Goal: Information Seeking & Learning: Learn about a topic

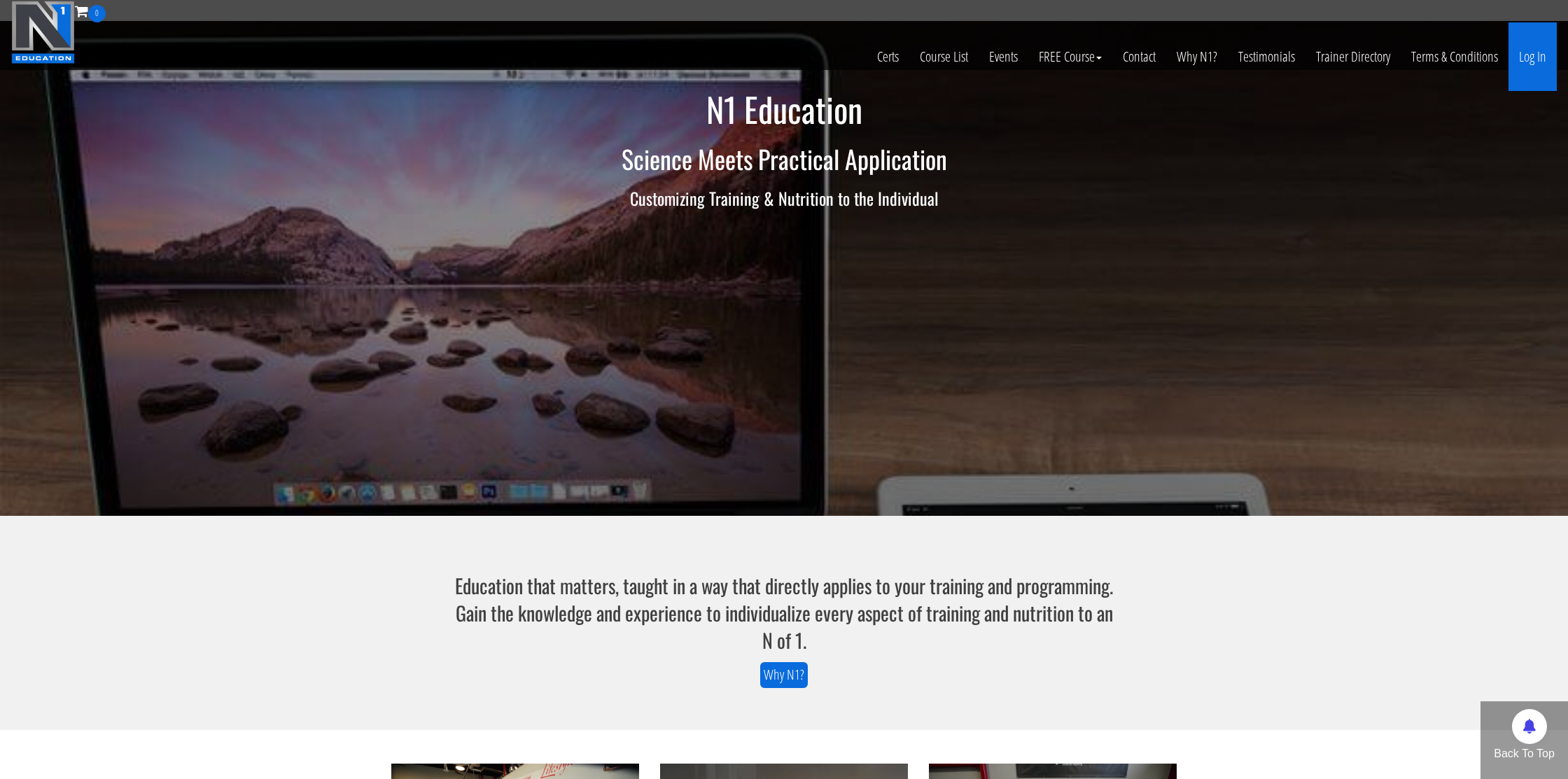
click at [1534, 62] on link "Log In" at bounding box center [1533, 56] width 49 height 69
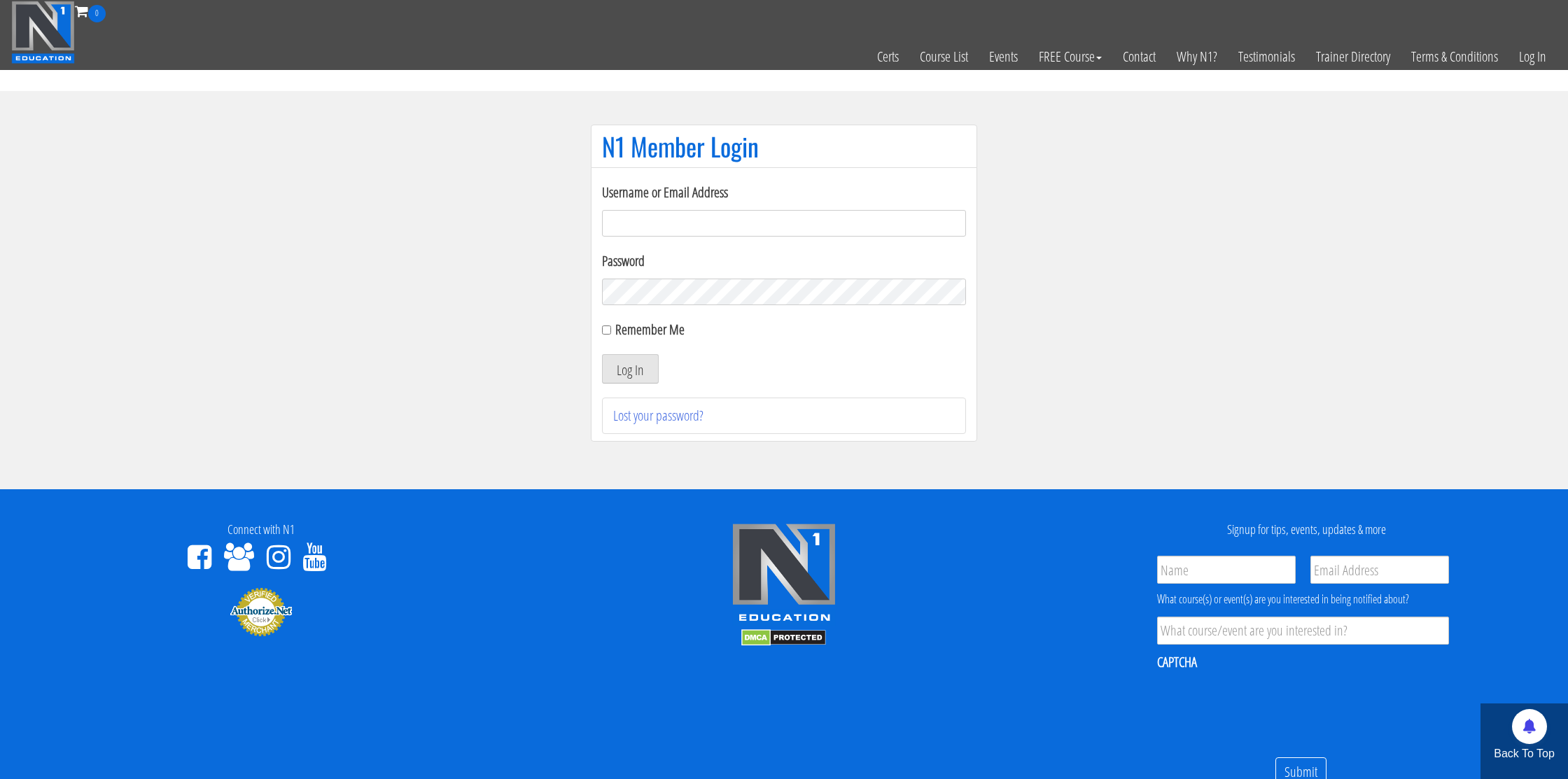
type input "[EMAIL_ADDRESS][DOMAIN_NAME]"
click at [604, 328] on input "Remember Me" at bounding box center [607, 330] width 9 height 9
checkbox input "true"
click at [633, 375] on button "Log In" at bounding box center [631, 369] width 57 height 29
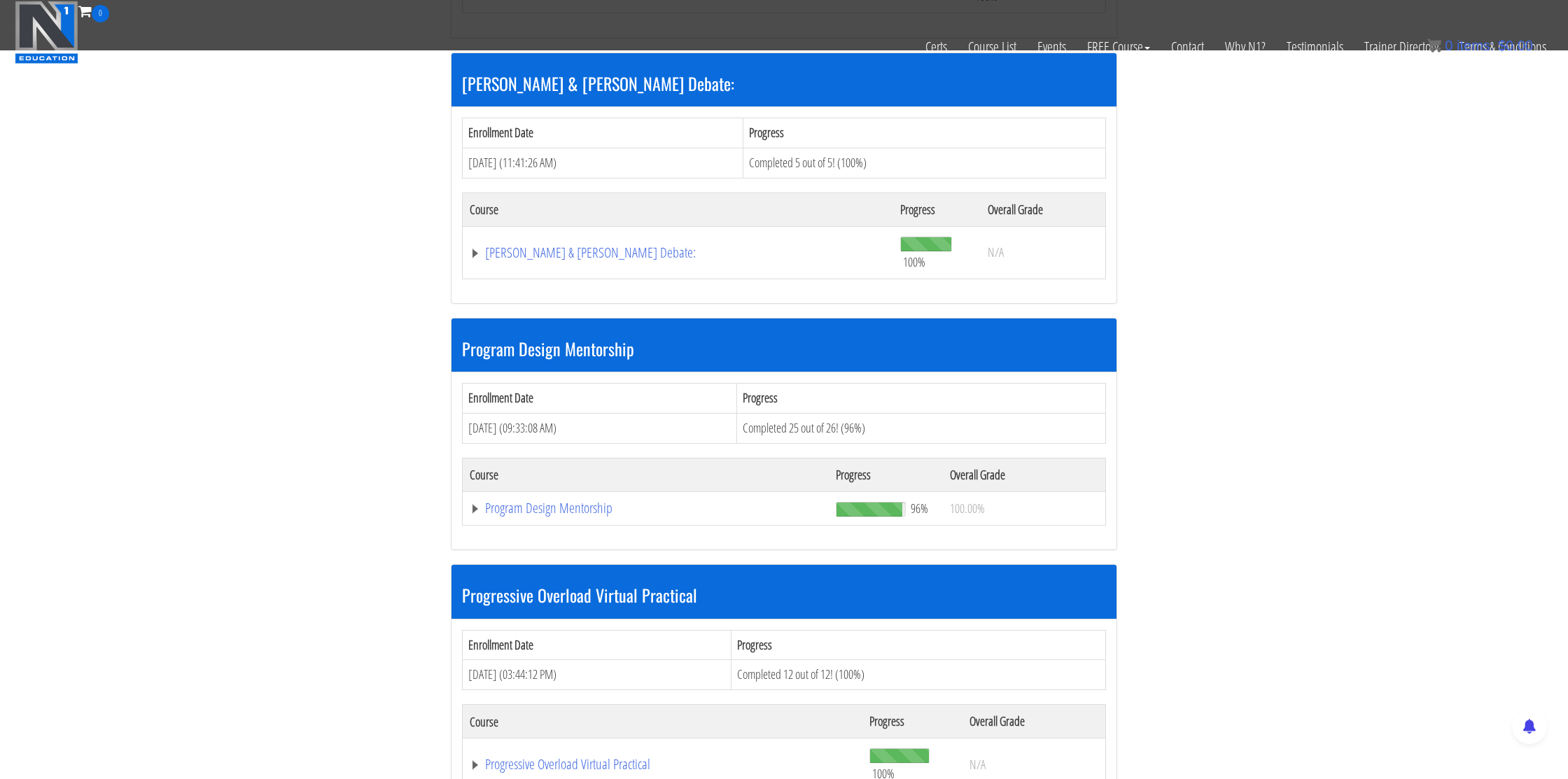
scroll to position [1199, 0]
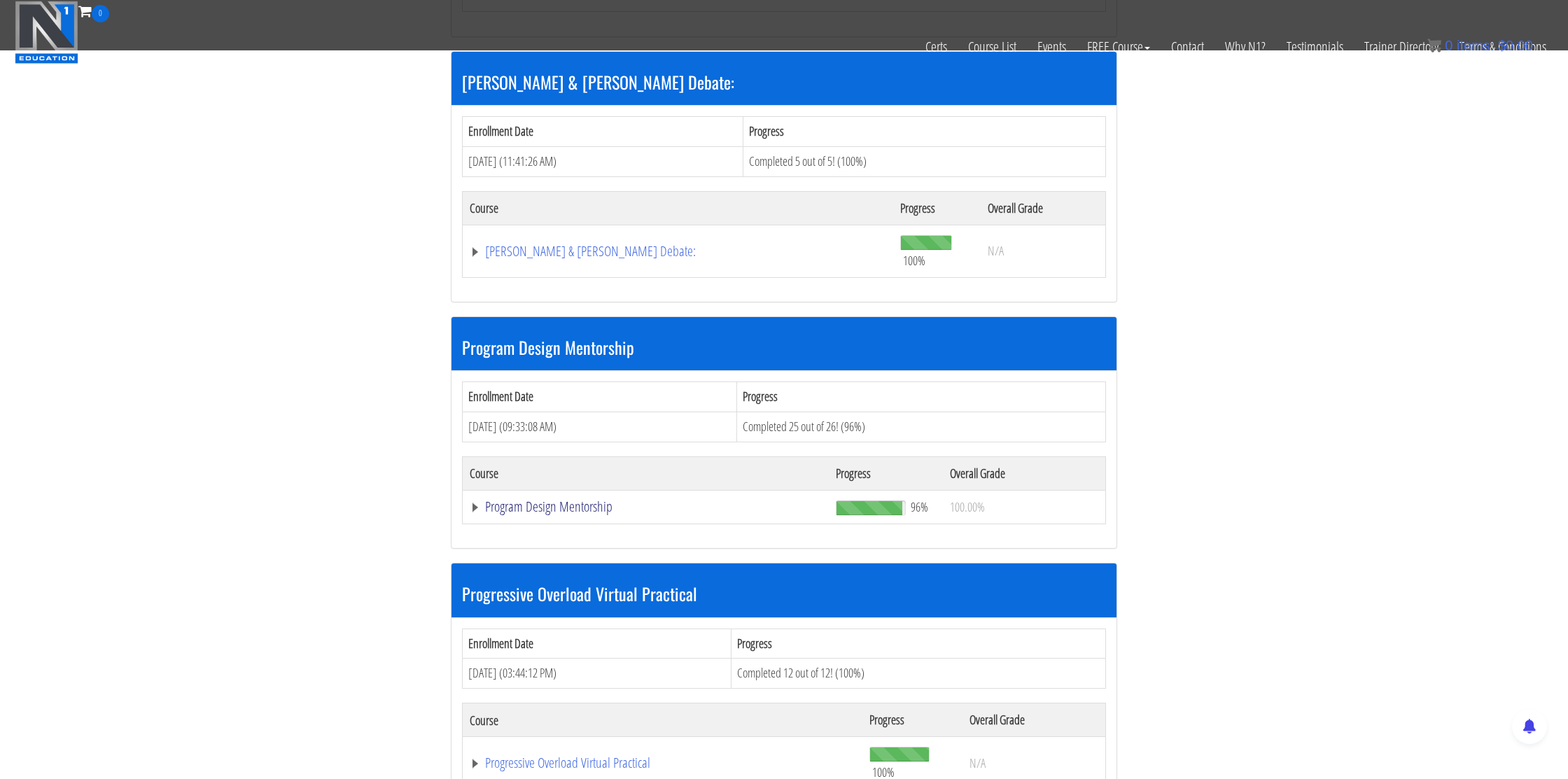
click at [509, 506] on link "Program Design Mentorship" at bounding box center [646, 506] width 353 height 14
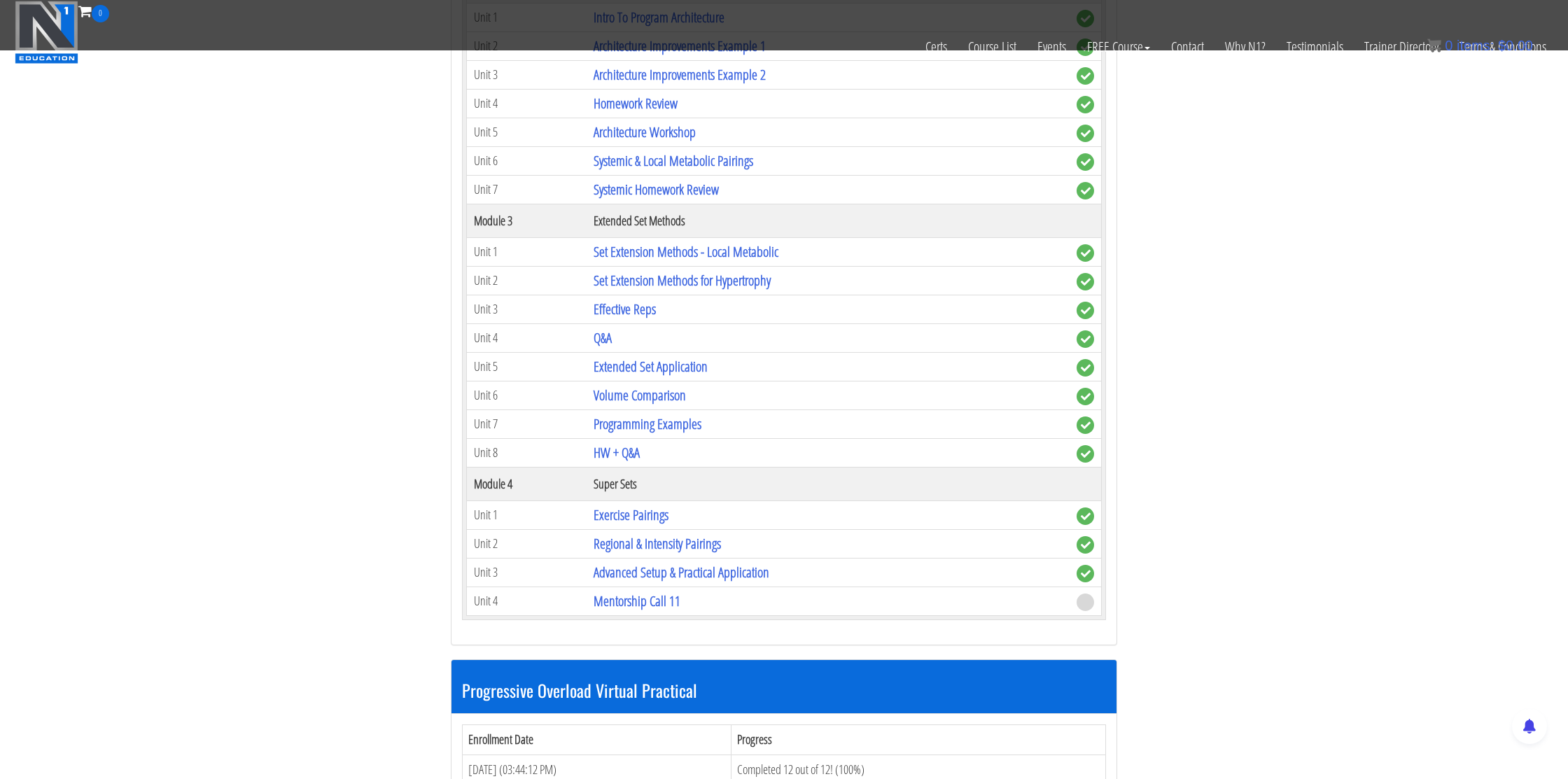
scroll to position [1995, 0]
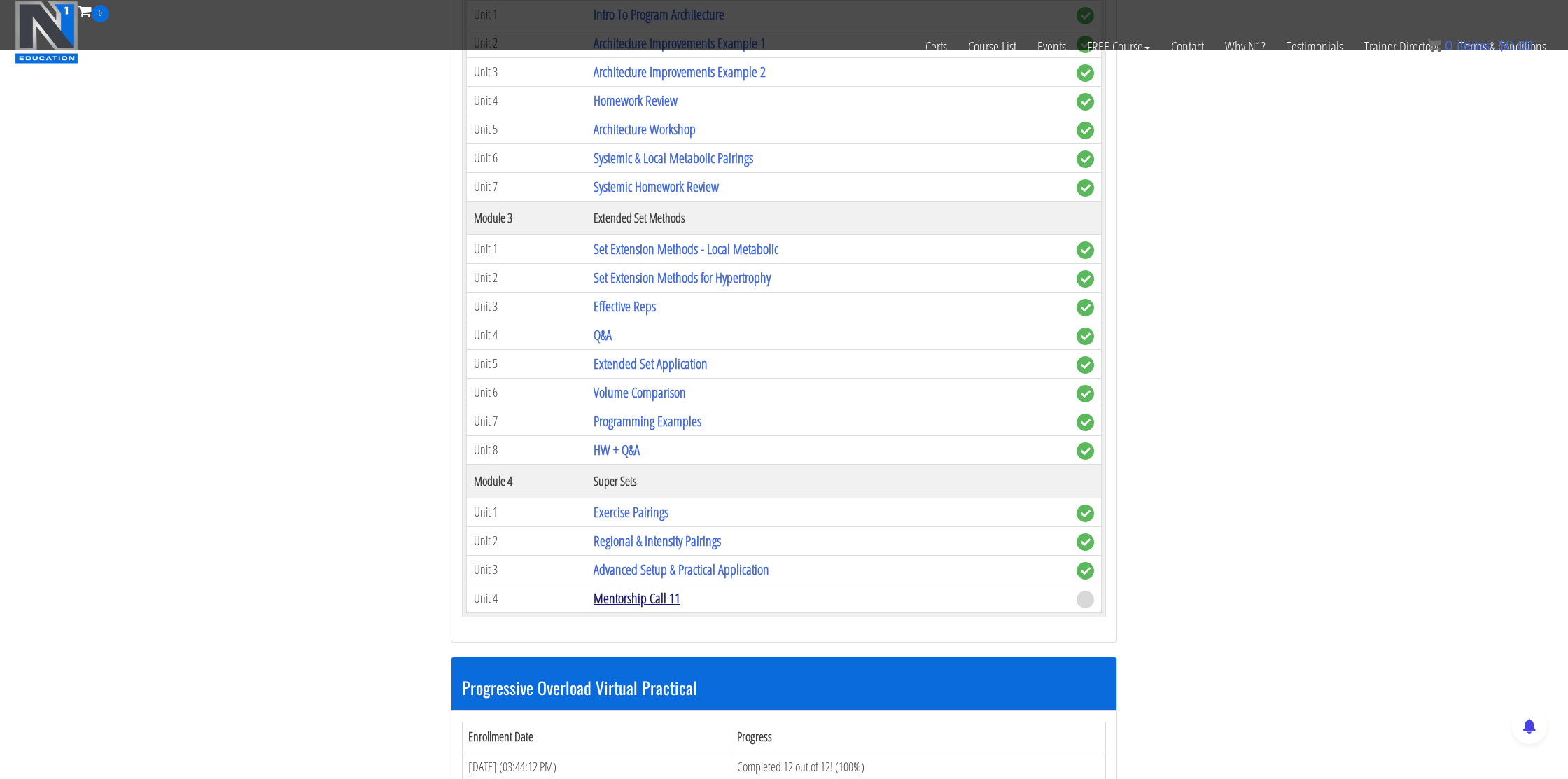
click at [610, 600] on link "Mentorship Call 11" at bounding box center [637, 597] width 87 height 19
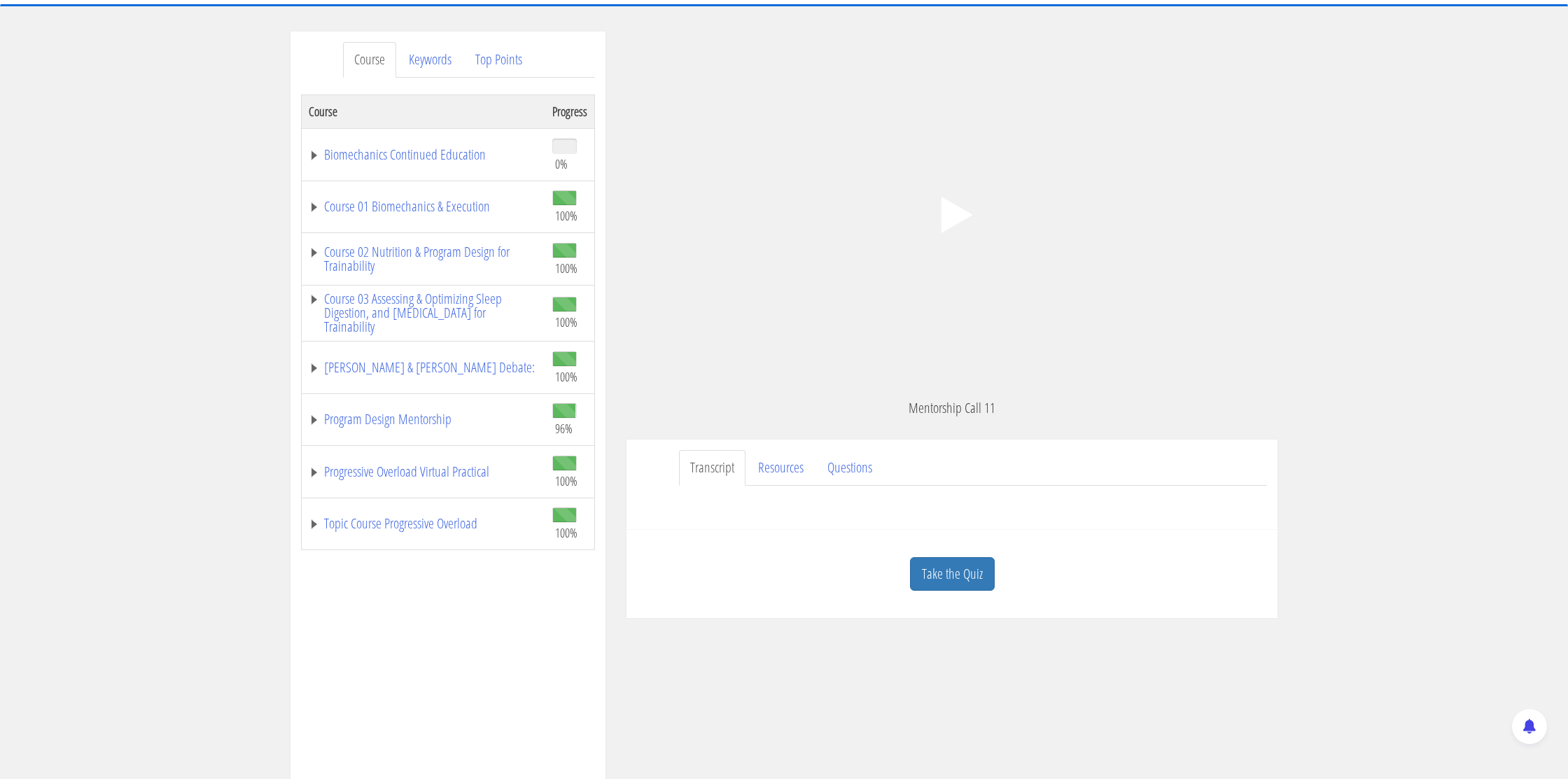
scroll to position [154, 0]
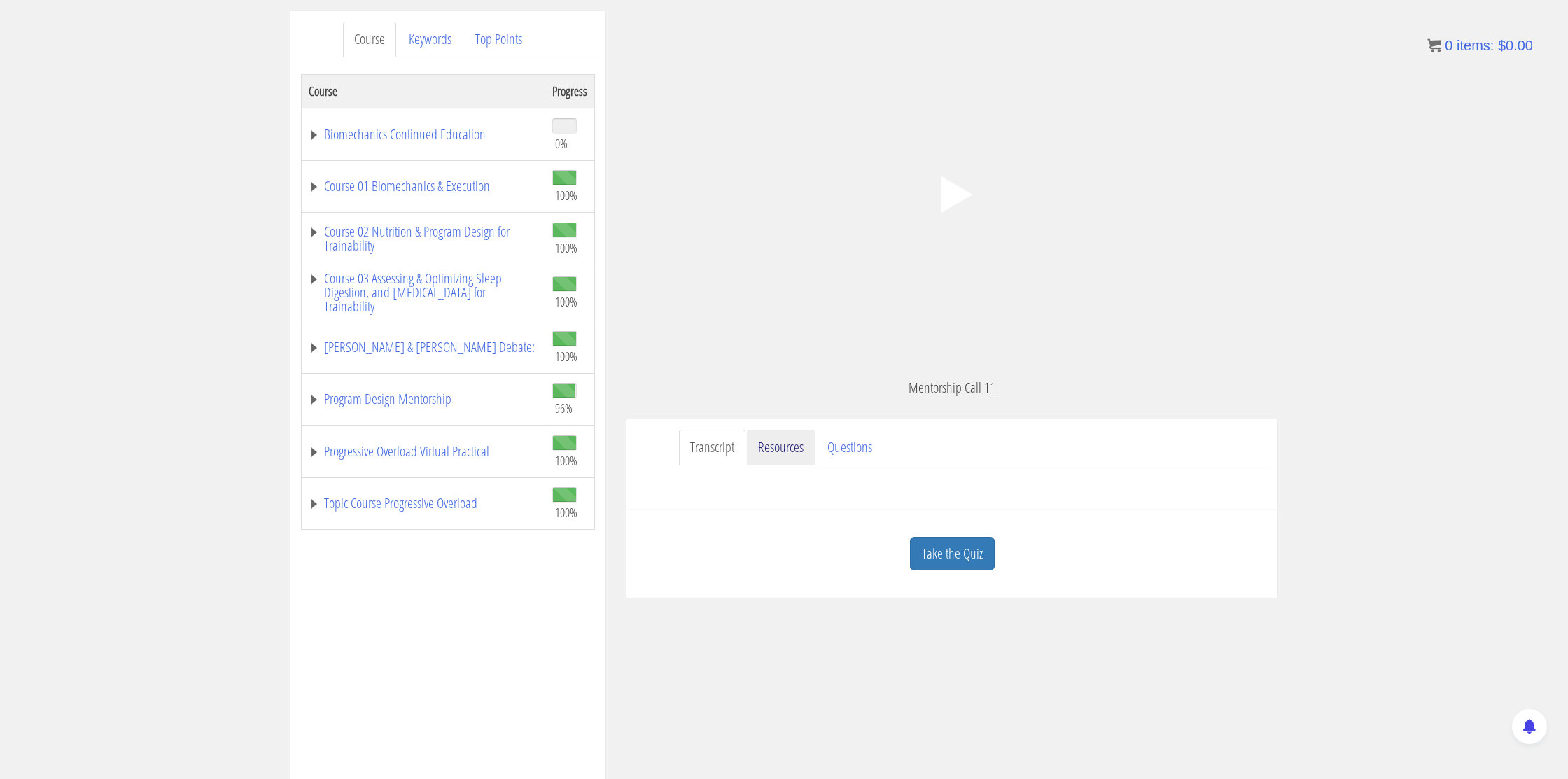
click at [767, 452] on link "Resources" at bounding box center [781, 447] width 68 height 36
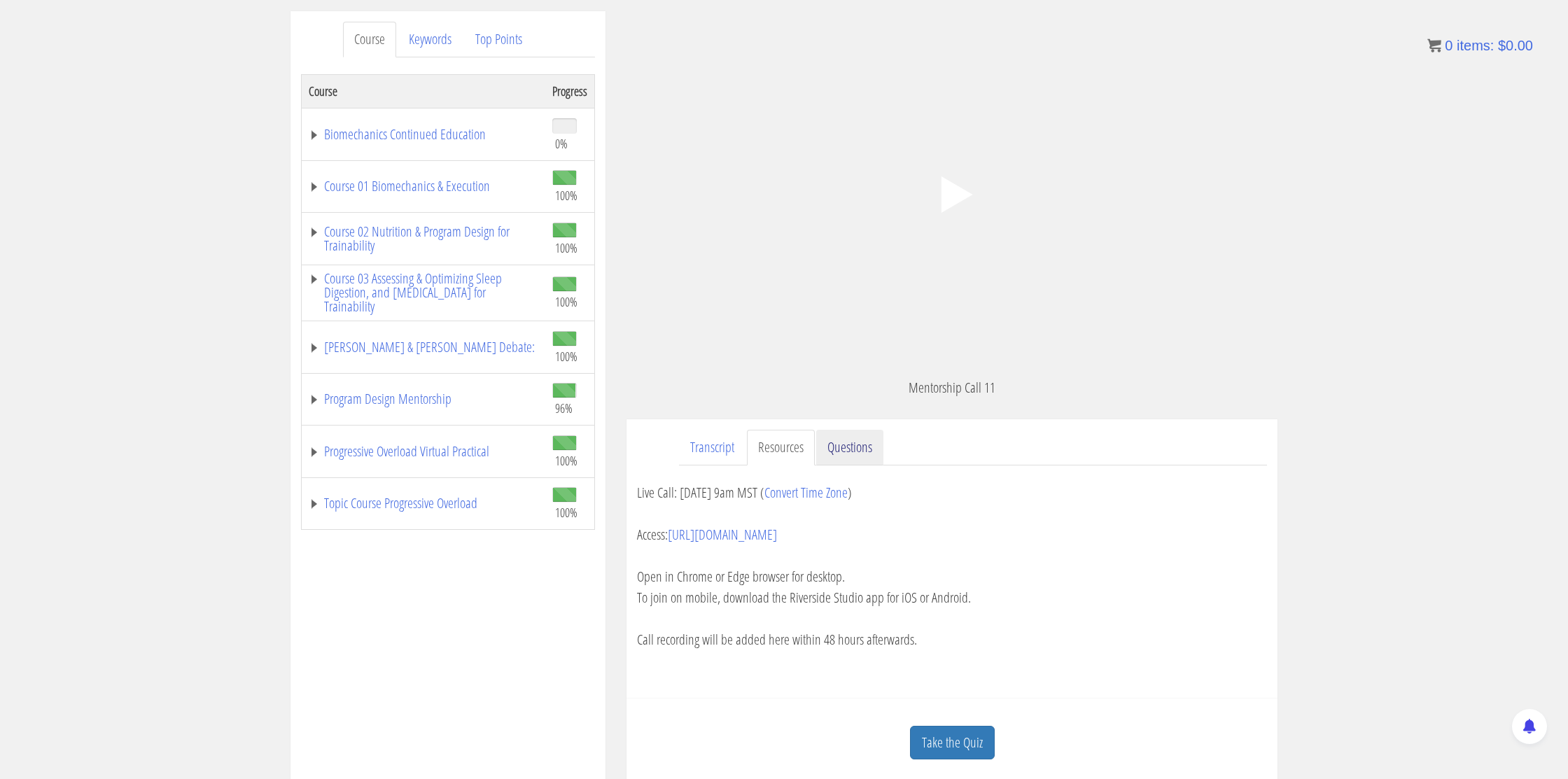
click at [857, 445] on link "Questions" at bounding box center [849, 447] width 67 height 36
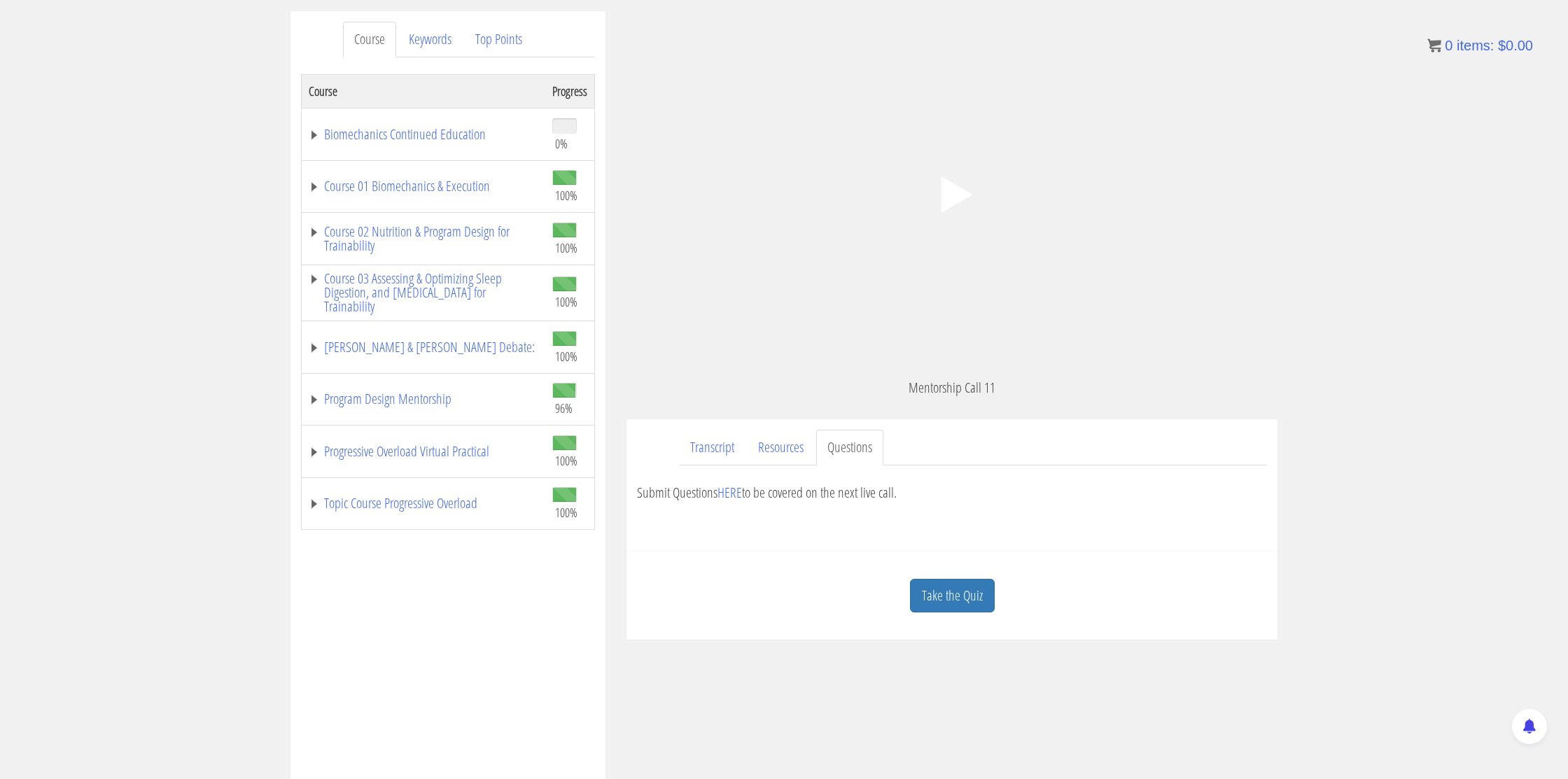
click at [940, 586] on link "Take the Quiz" at bounding box center [953, 595] width 84 height 34
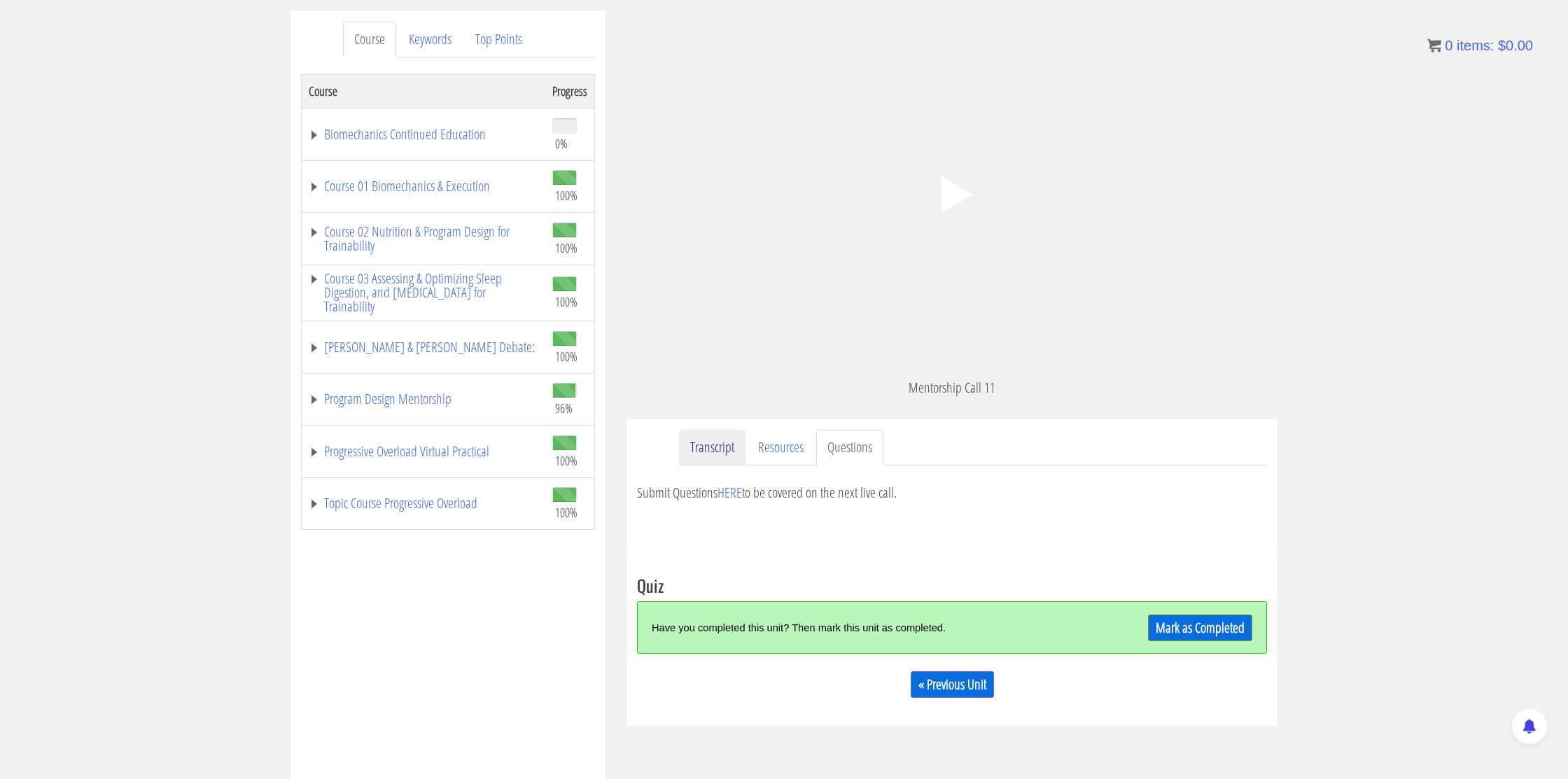
click at [725, 459] on link "Transcript" at bounding box center [712, 447] width 66 height 36
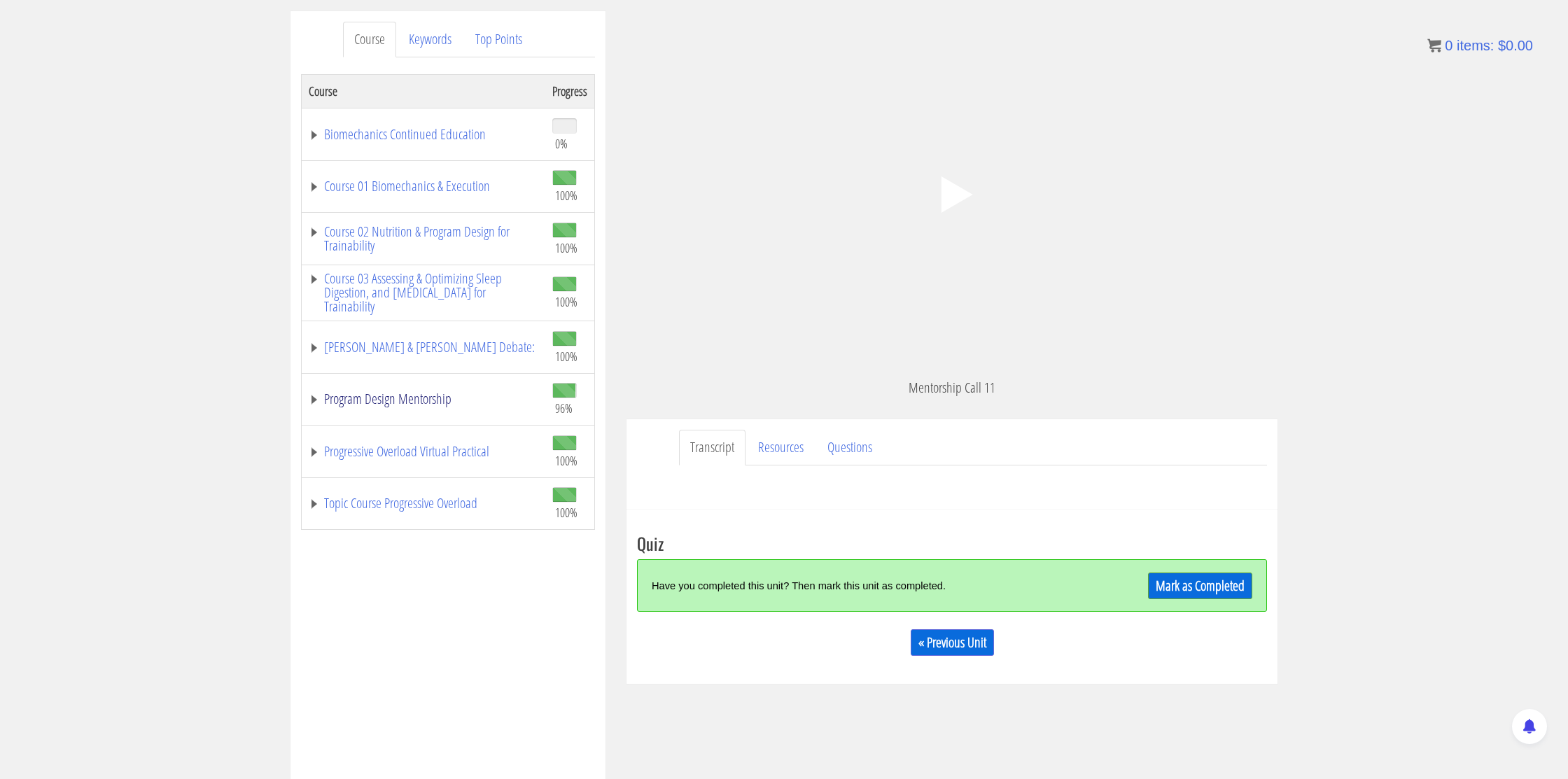
click at [390, 406] on link "Program Design Mentorship" at bounding box center [423, 398] width 230 height 14
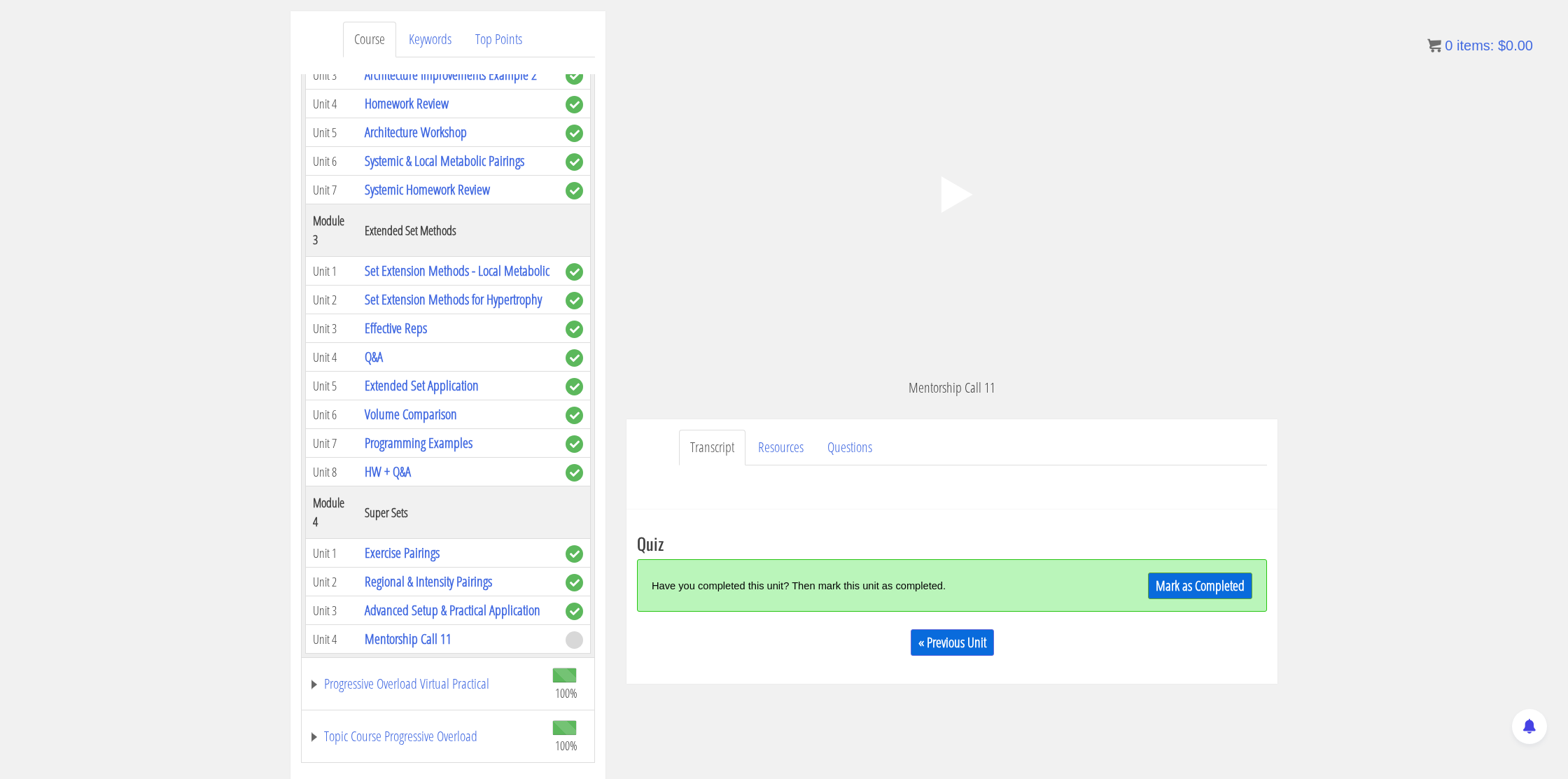
scroll to position [755, 0]
click at [409, 556] on link "Exercise Pairings" at bounding box center [402, 551] width 75 height 19
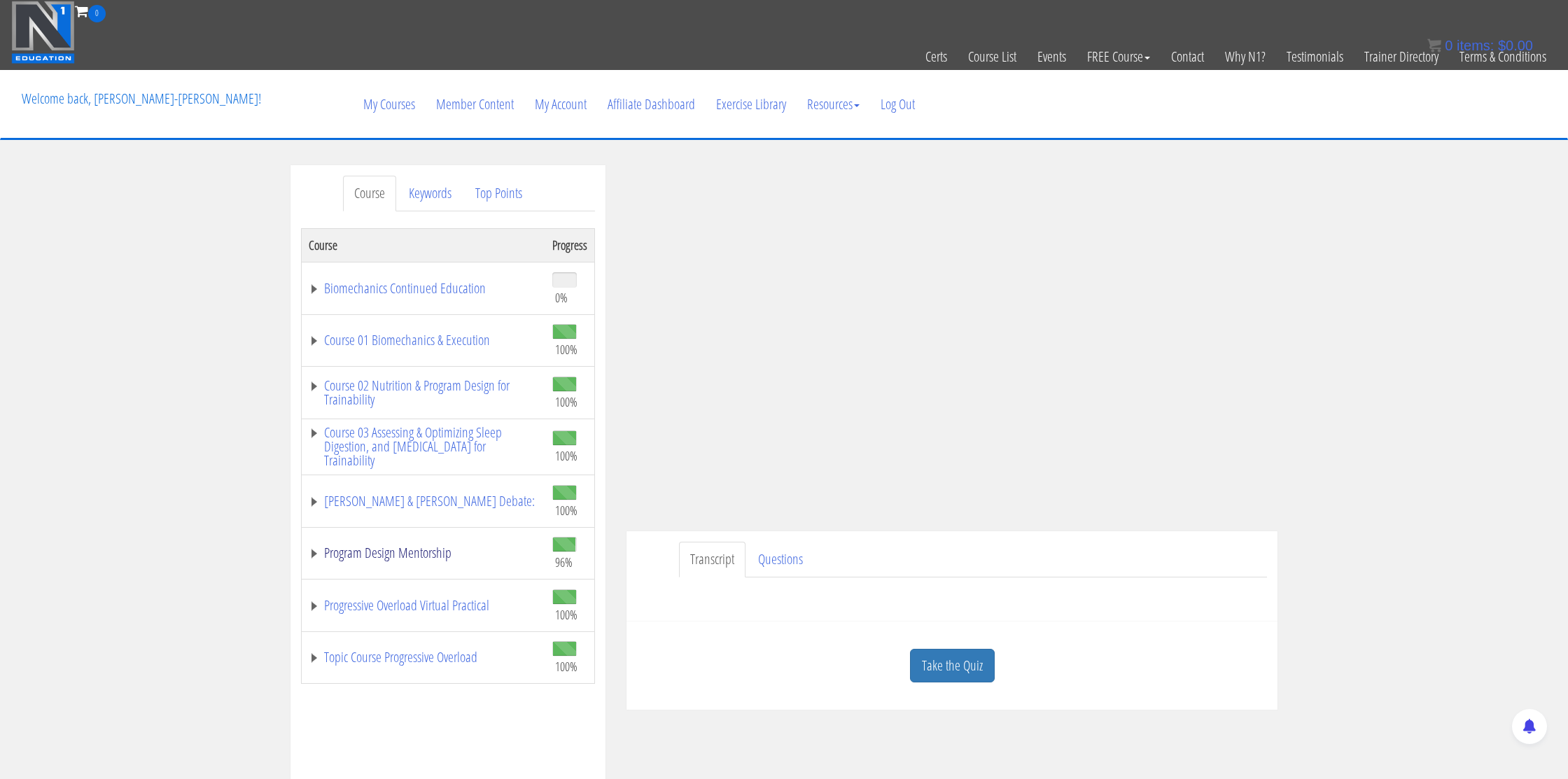
click at [394, 549] on link "Program Design Mentorship" at bounding box center [423, 552] width 230 height 14
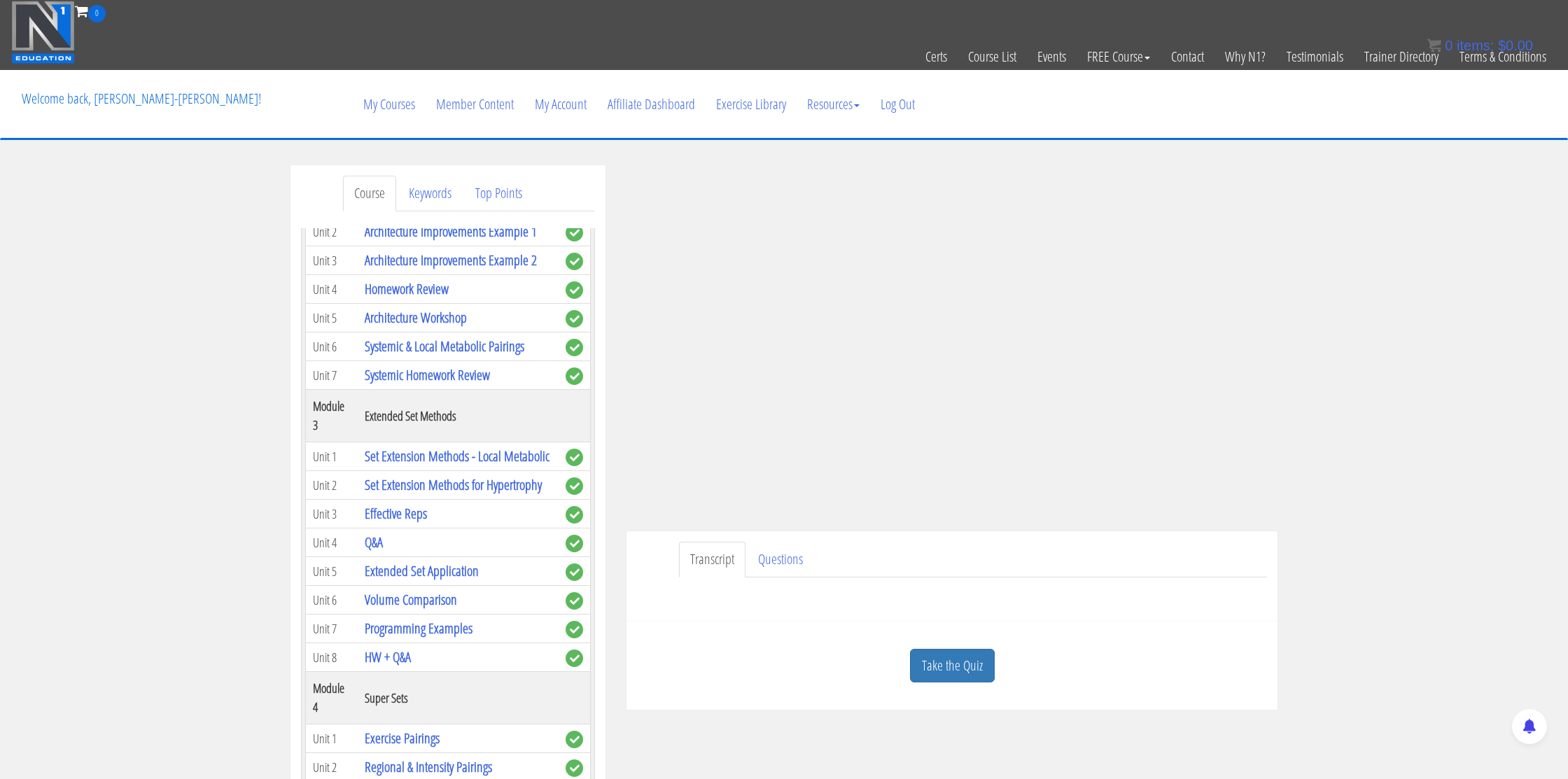
scroll to position [755, 0]
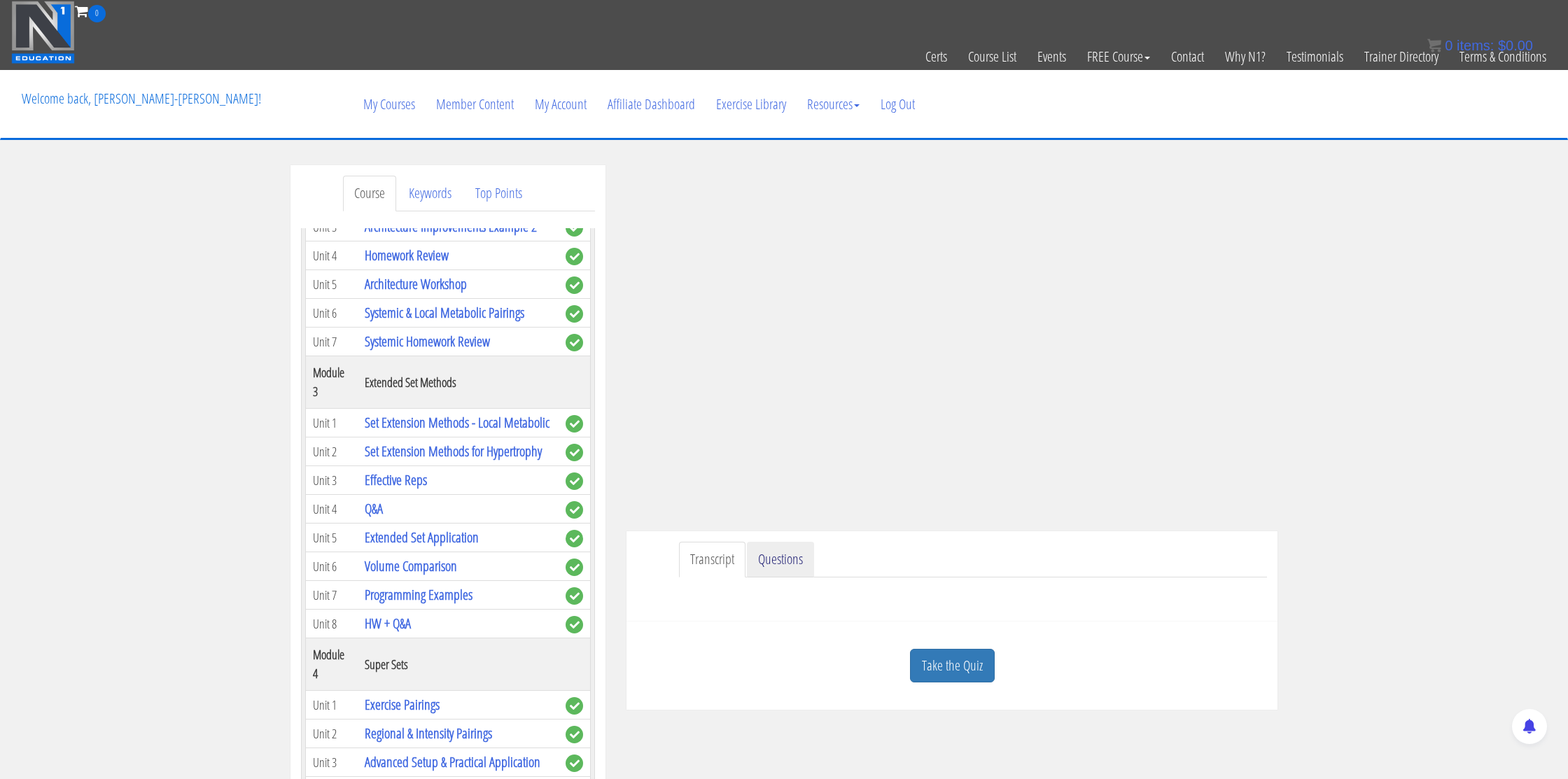
click at [789, 565] on link "Questions" at bounding box center [780, 559] width 67 height 36
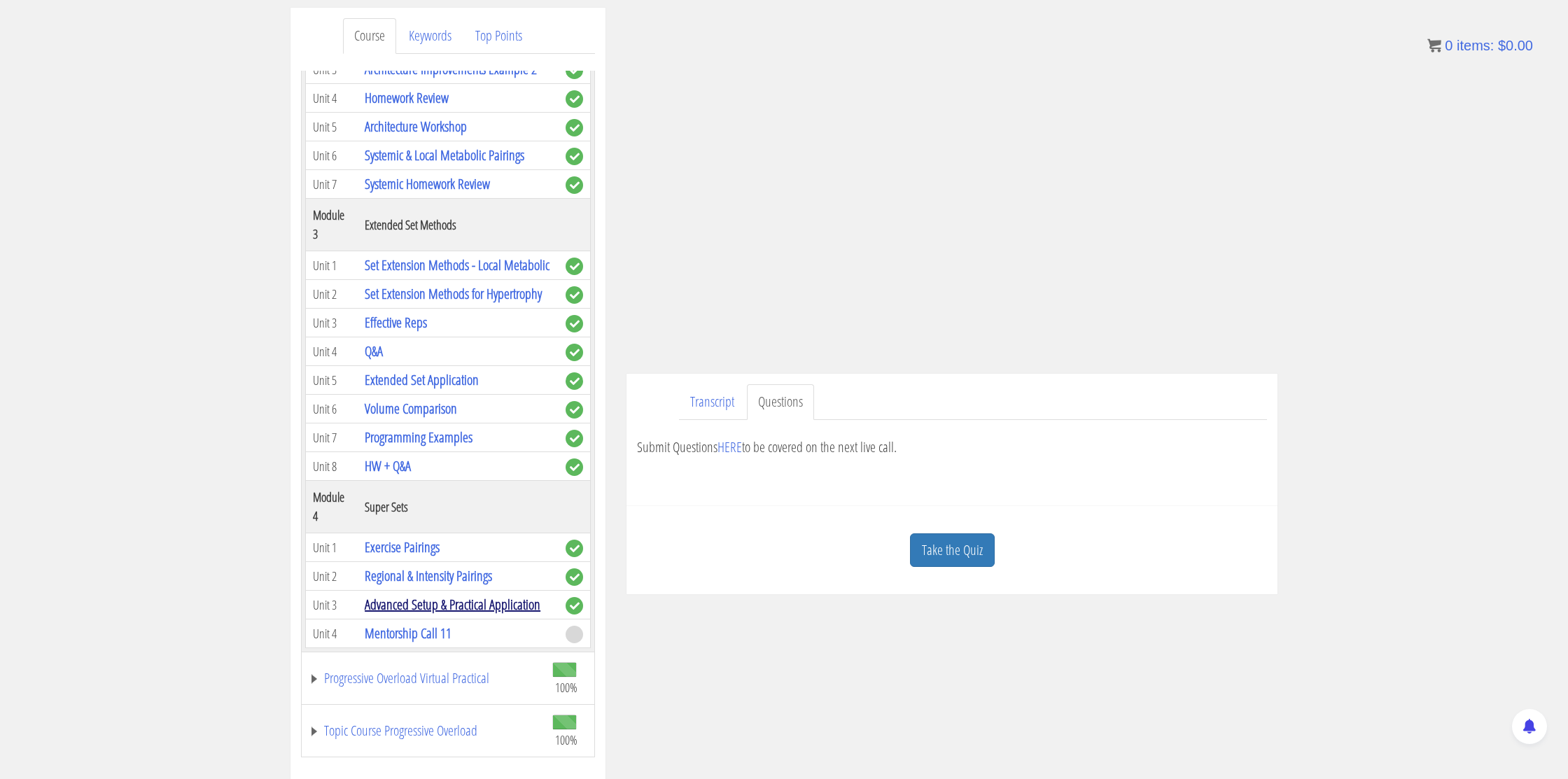
drag, startPoint x: 463, startPoint y: 600, endPoint x: 486, endPoint y: 595, distance: 23.5
click at [464, 600] on link "Advanced Setup & Practical Application" at bounding box center [452, 604] width 175 height 19
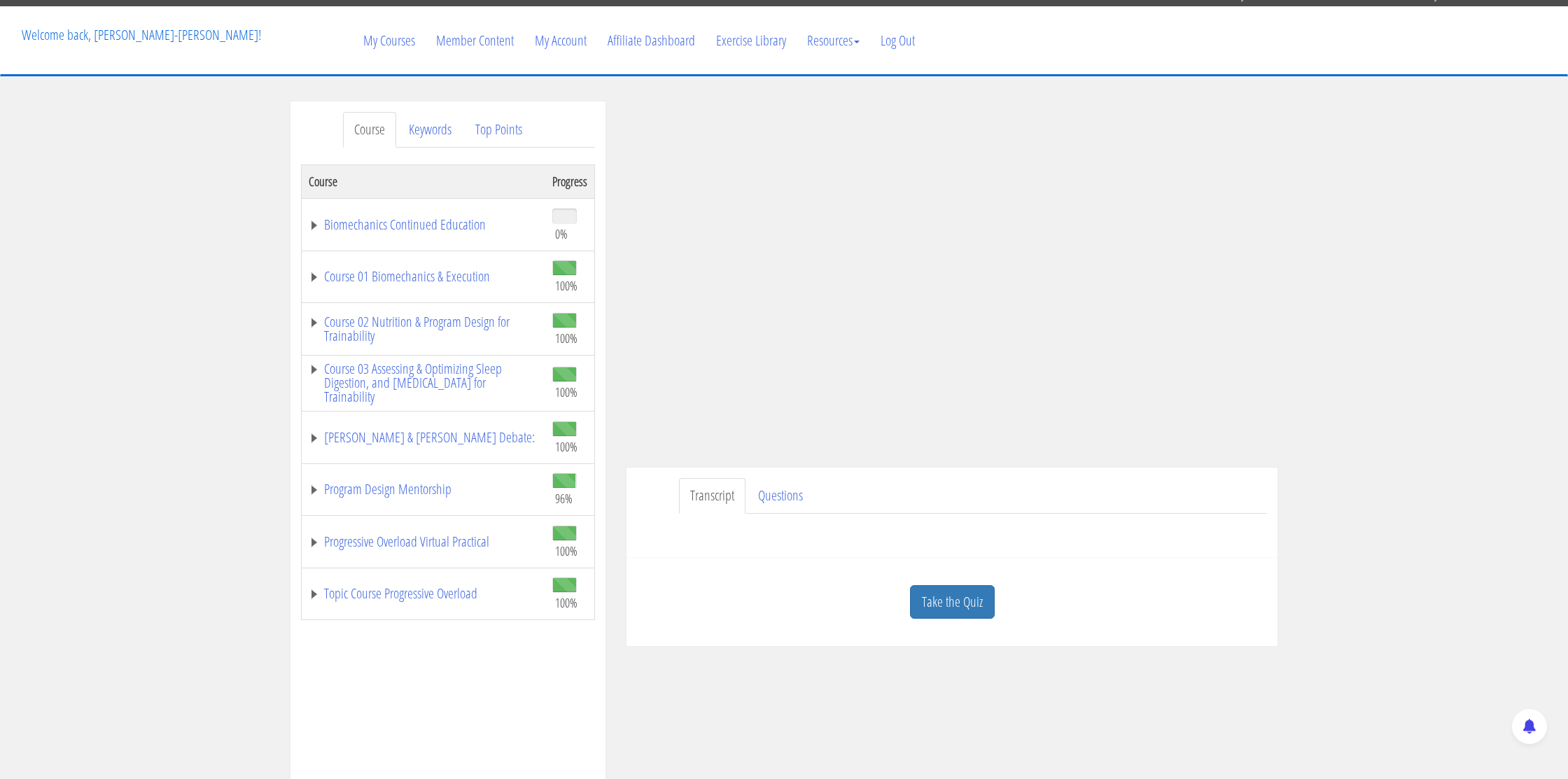
scroll to position [113, 0]
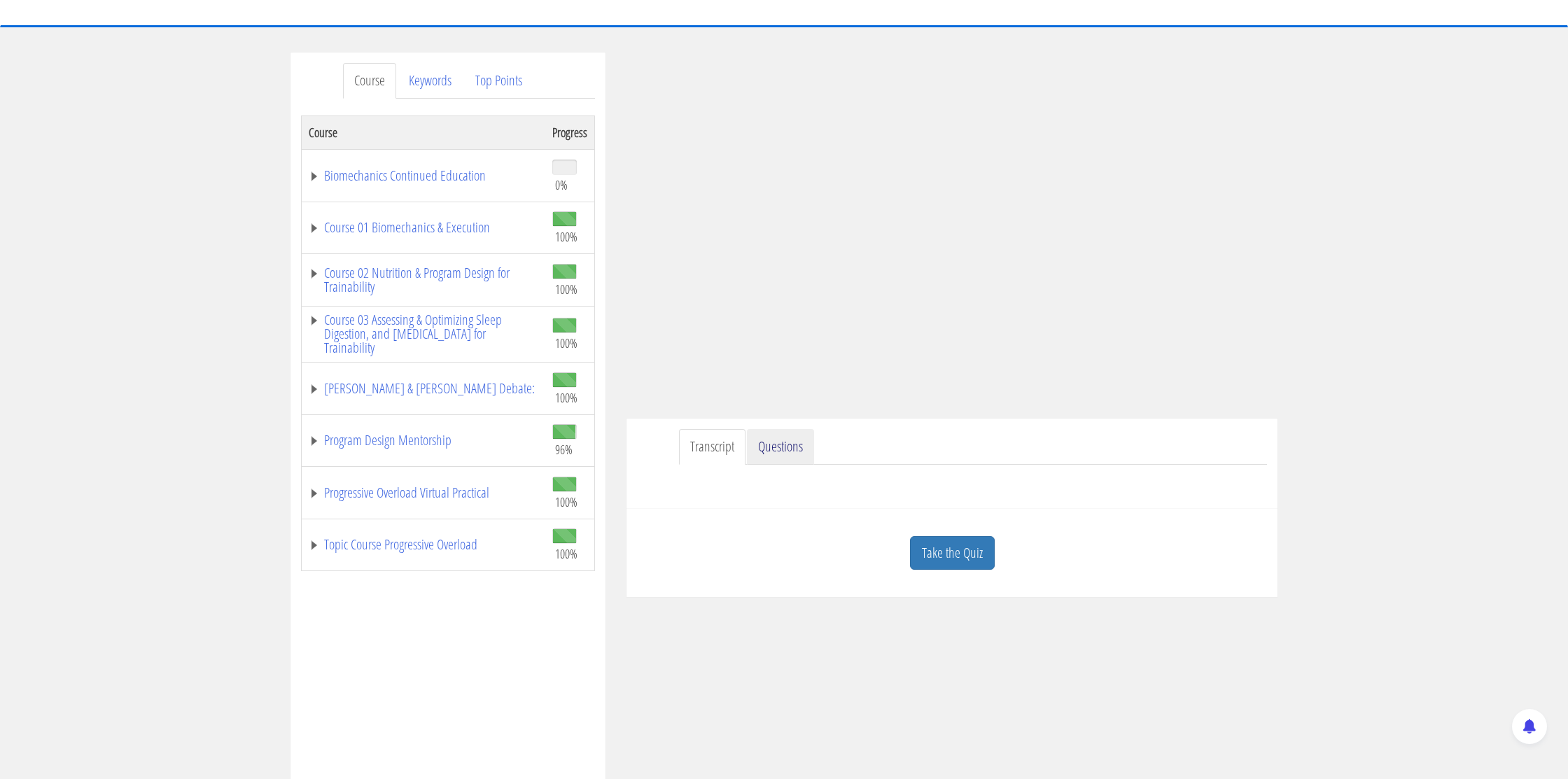
click at [792, 444] on link "Questions" at bounding box center [780, 447] width 67 height 36
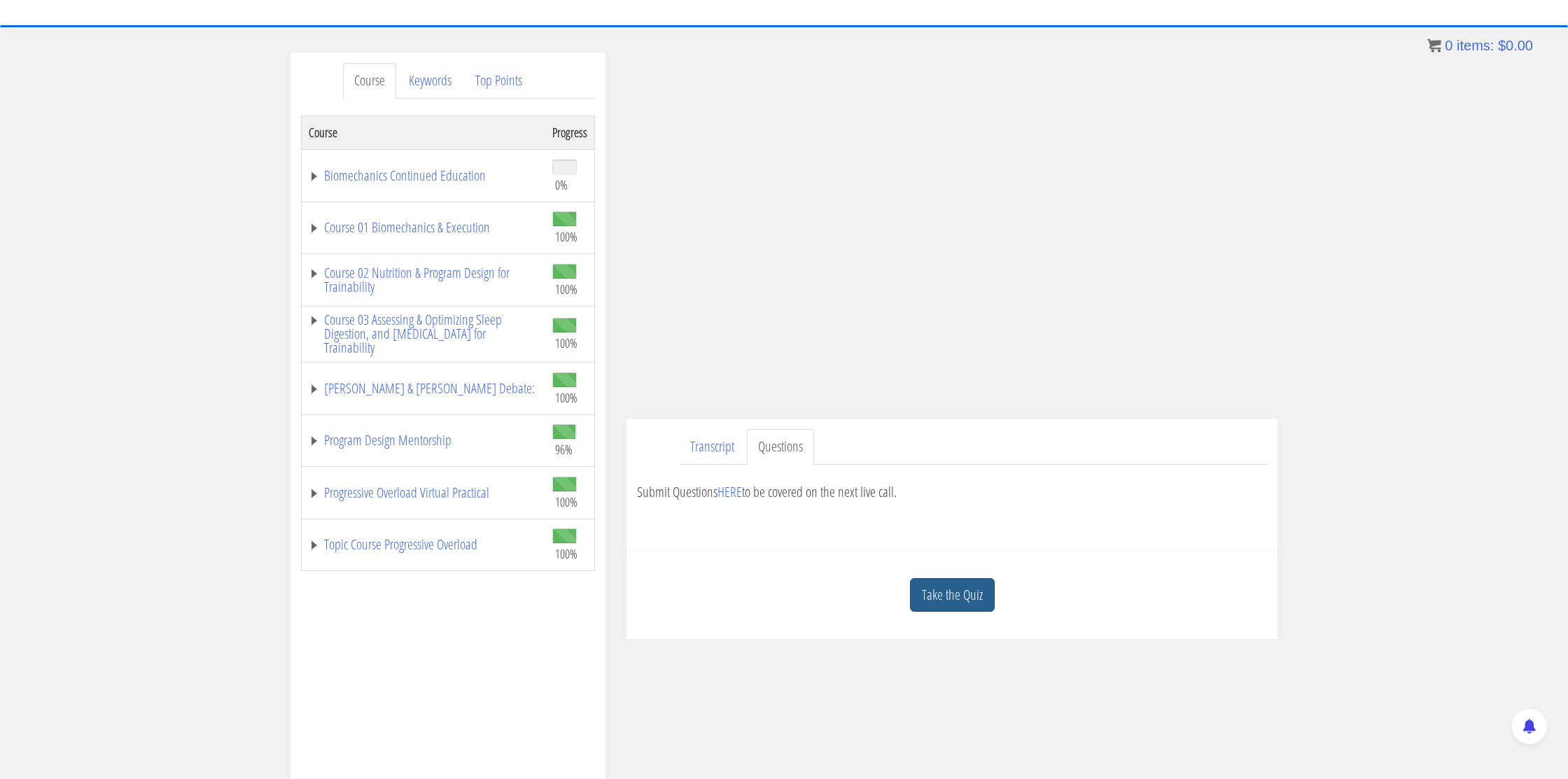
click at [965, 606] on link "Take the Quiz" at bounding box center [953, 595] width 84 height 34
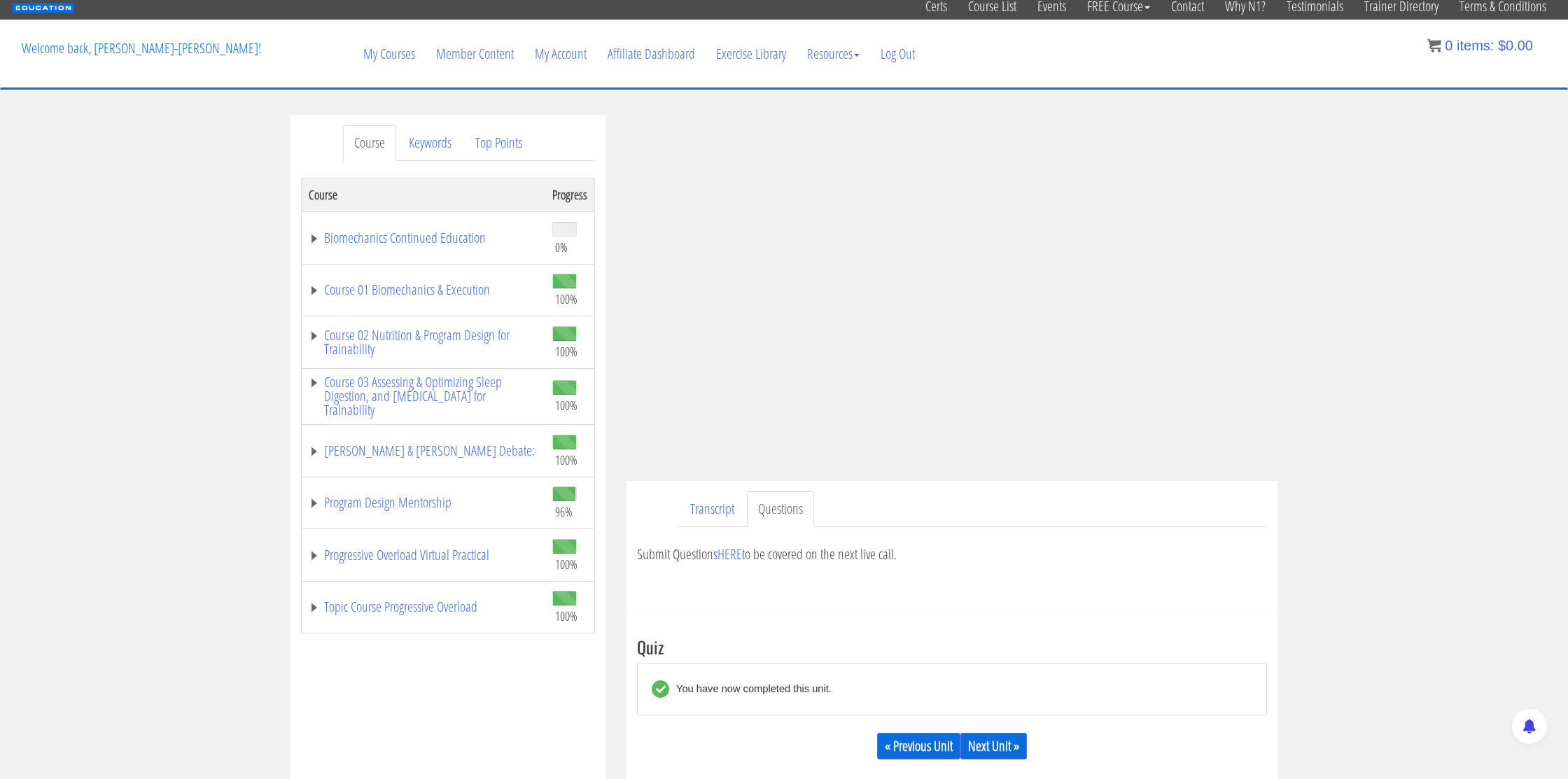
scroll to position [0, 0]
